Goal: Task Accomplishment & Management: Use online tool/utility

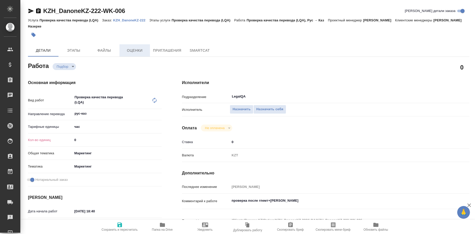
type textarea "x"
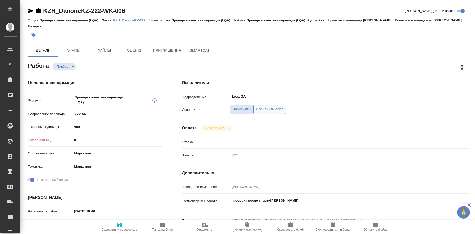
type textarea "x"
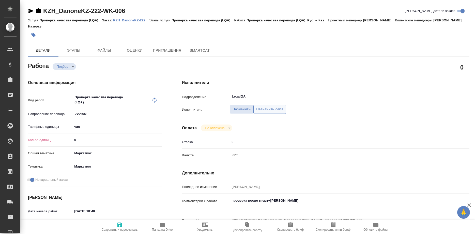
click at [265, 105] on button "Назначить себя" at bounding box center [269, 109] width 33 height 9
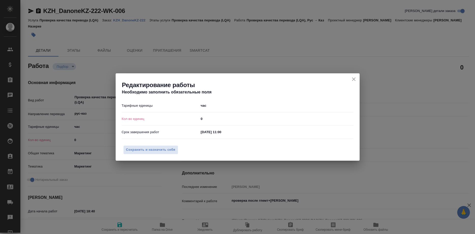
type textarea "x"
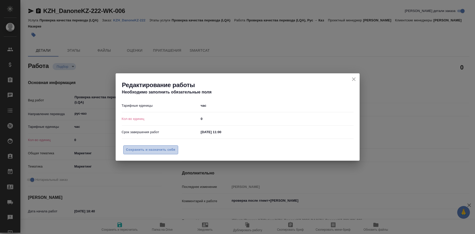
click at [161, 146] on button "Сохранить и назначить себя" at bounding box center [150, 149] width 55 height 9
